Goal: Information Seeking & Learning: Learn about a topic

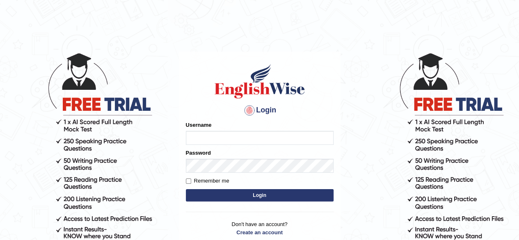
type input "Shamim"
click at [226, 194] on button "Login" at bounding box center [260, 195] width 148 height 12
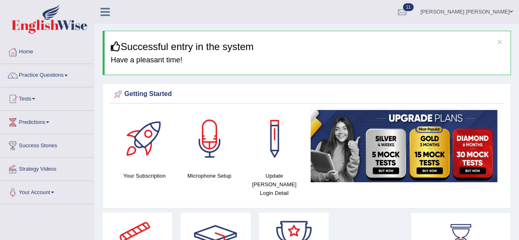
click at [64, 74] on link "Practice Questions" at bounding box center [46, 74] width 93 height 20
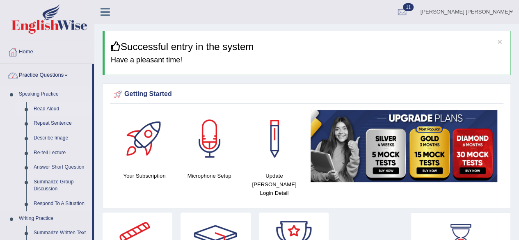
click at [52, 107] on link "Read Aloud" at bounding box center [61, 109] width 62 height 15
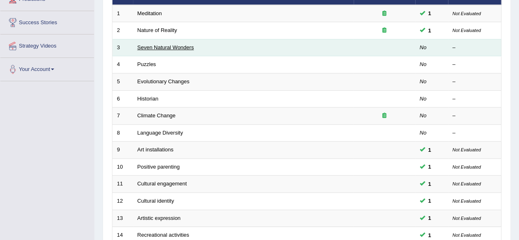
click at [166, 46] on link "Seven Natural Wonders" at bounding box center [165, 47] width 57 height 6
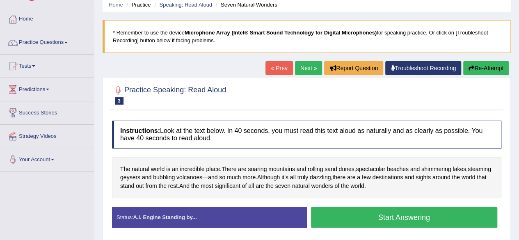
scroll to position [82, 0]
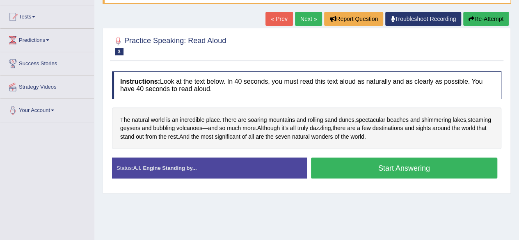
click at [341, 166] on button "Start Answering" at bounding box center [404, 167] width 187 height 21
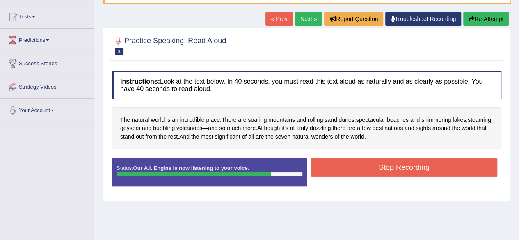
click at [371, 169] on button "Stop Recording" at bounding box center [404, 167] width 187 height 19
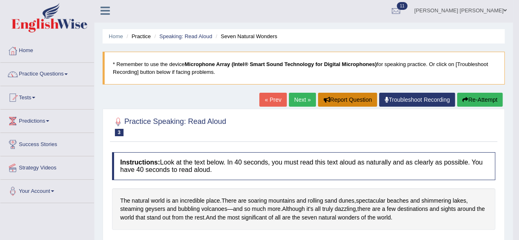
scroll to position [0, 0]
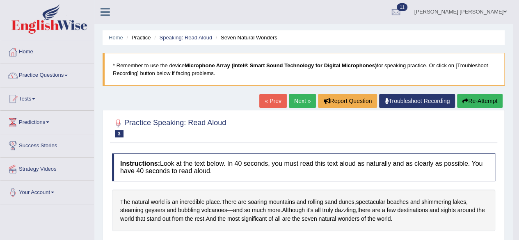
click at [306, 97] on link "Next »" at bounding box center [302, 101] width 27 height 14
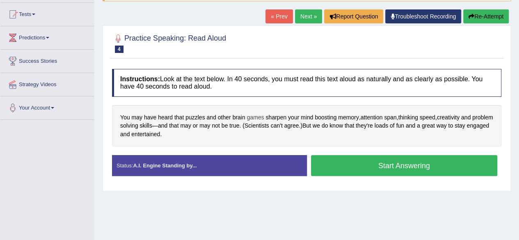
scroll to position [82, 0]
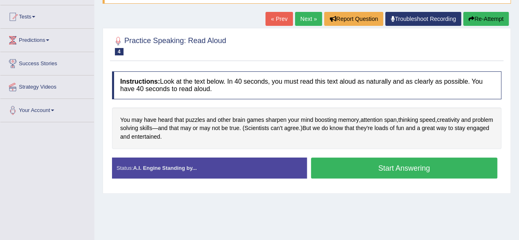
click at [394, 164] on button "Start Answering" at bounding box center [404, 167] width 187 height 21
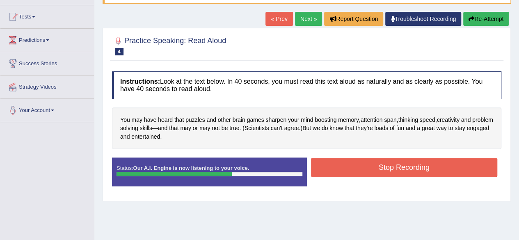
click at [378, 167] on button "Stop Recording" at bounding box center [404, 167] width 187 height 19
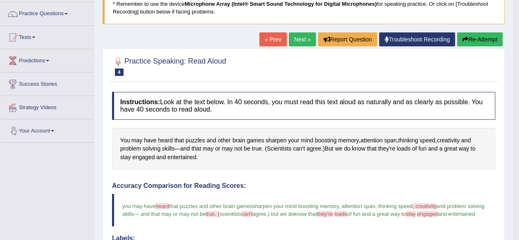
scroll to position [0, 0]
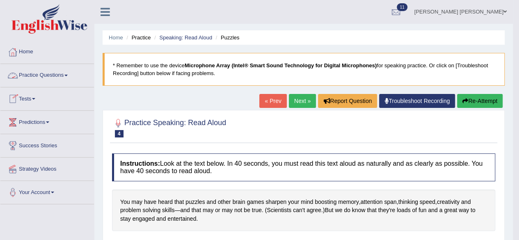
click at [35, 98] on span at bounding box center [33, 99] width 3 height 2
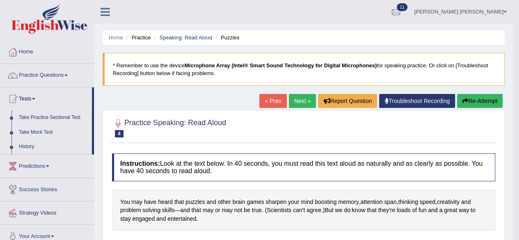
click at [34, 128] on link "Take Mock Test" at bounding box center [53, 132] width 77 height 15
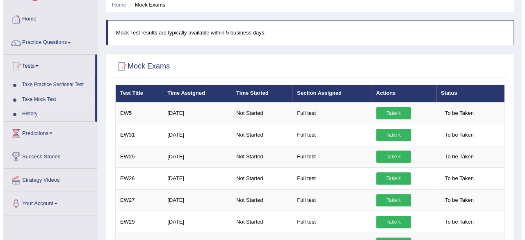
scroll to position [82, 0]
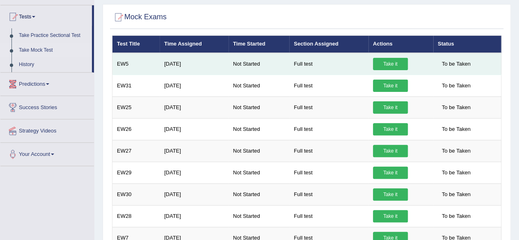
click at [389, 62] on link "Take it" at bounding box center [390, 64] width 35 height 12
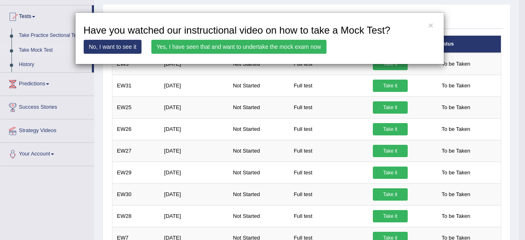
click at [250, 46] on link "Yes, I have seen that and want to undertake the mock exam now" at bounding box center [238, 47] width 175 height 14
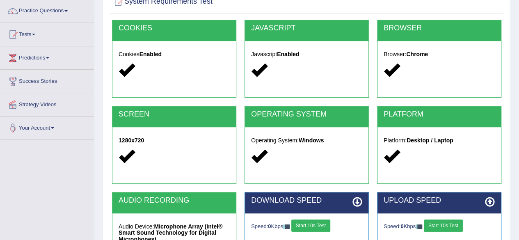
scroll to position [190, 0]
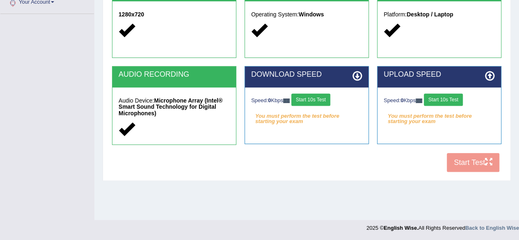
click at [317, 95] on button "Start 10s Test" at bounding box center [310, 99] width 39 height 12
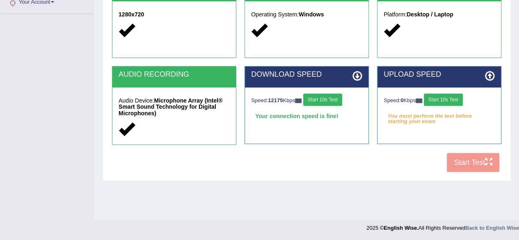
click at [444, 97] on button "Start 10s Test" at bounding box center [442, 99] width 39 height 12
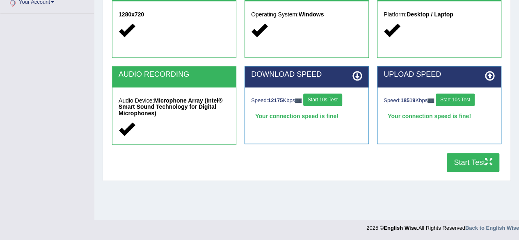
click at [458, 161] on button "Start Test" at bounding box center [472, 162] width 52 height 19
